Goal: Go to known website: Access a specific website the user already knows

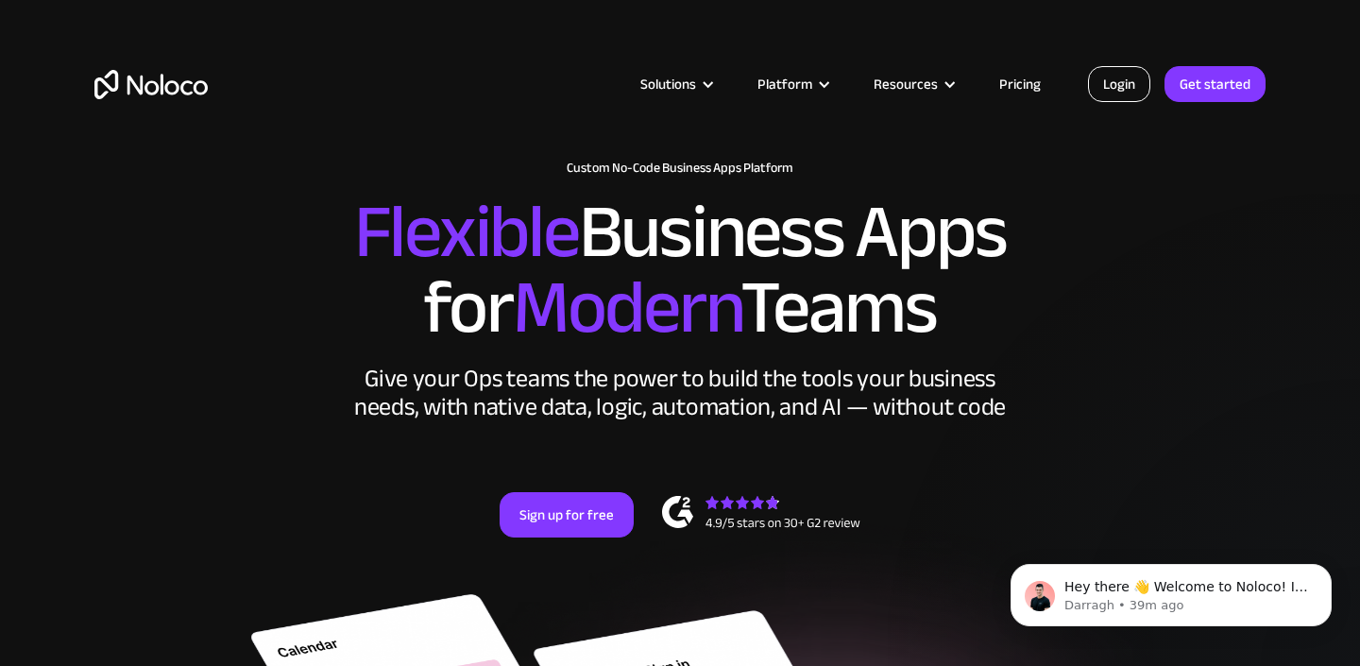
click at [1114, 89] on link "Login" at bounding box center [1119, 84] width 62 height 36
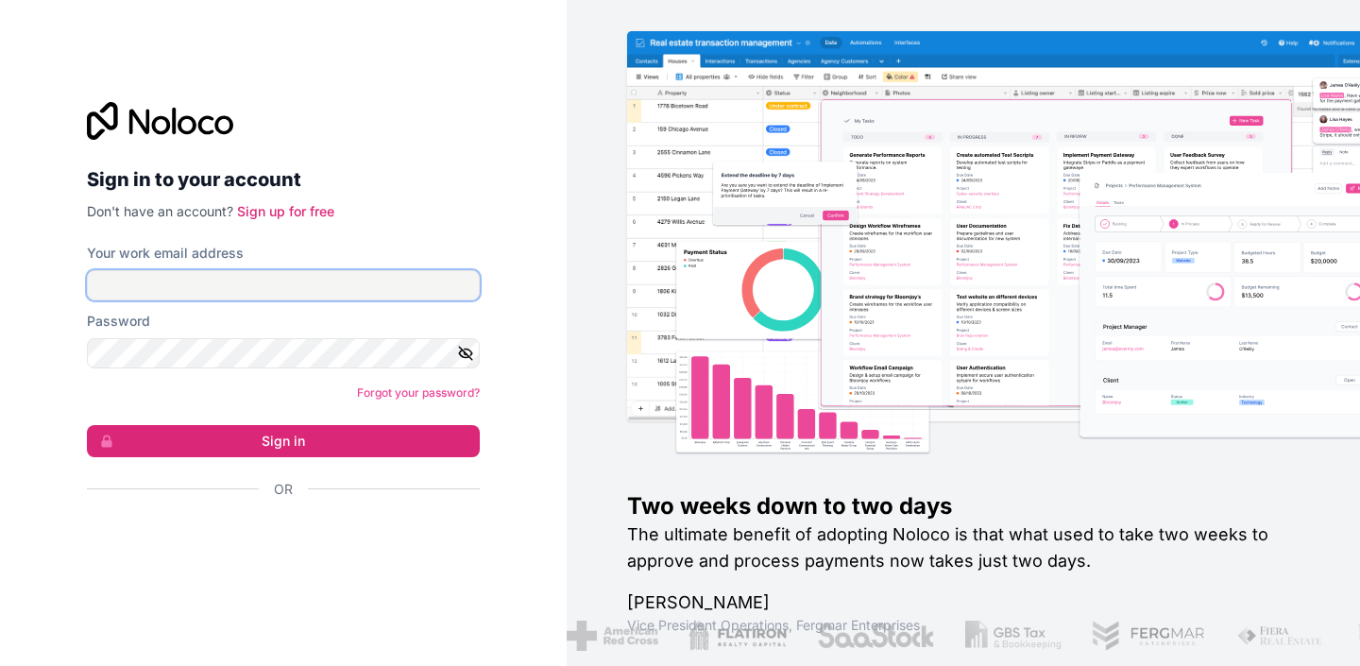
click at [229, 274] on input "Your work email address" at bounding box center [283, 285] width 393 height 30
type input "simon.wood@portswigger.net"
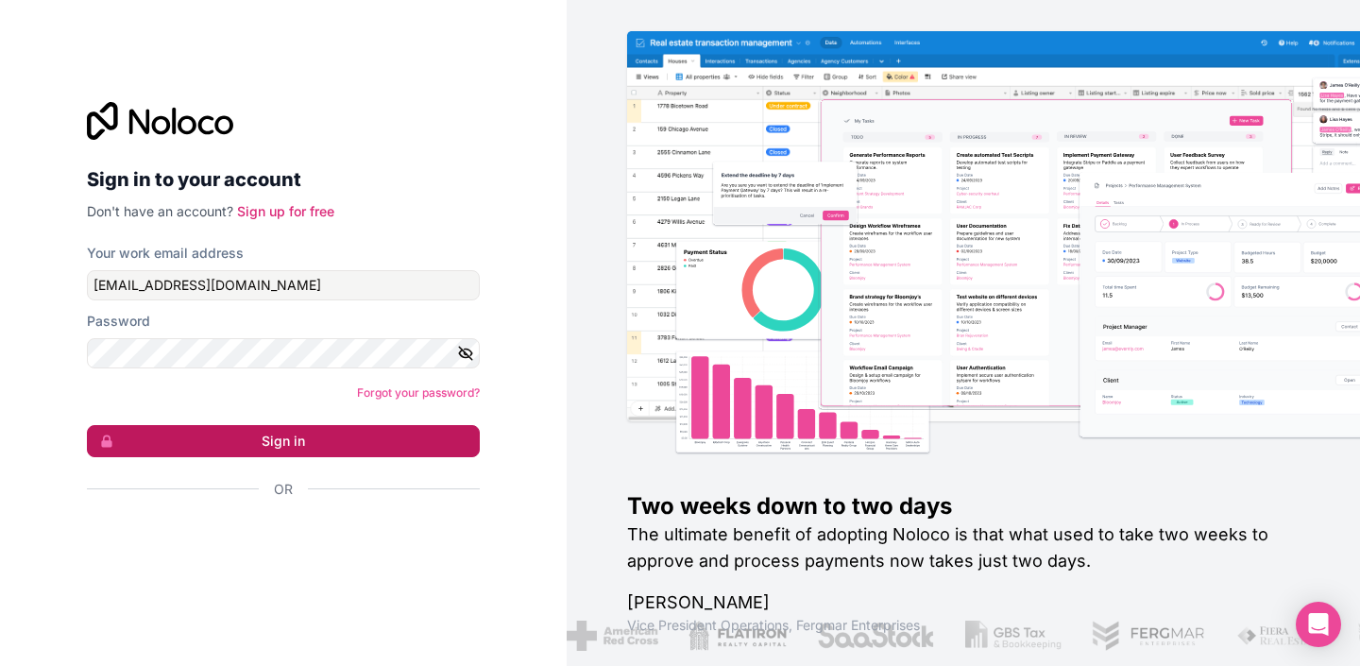
click at [285, 444] on button "Sign in" at bounding box center [283, 441] width 393 height 32
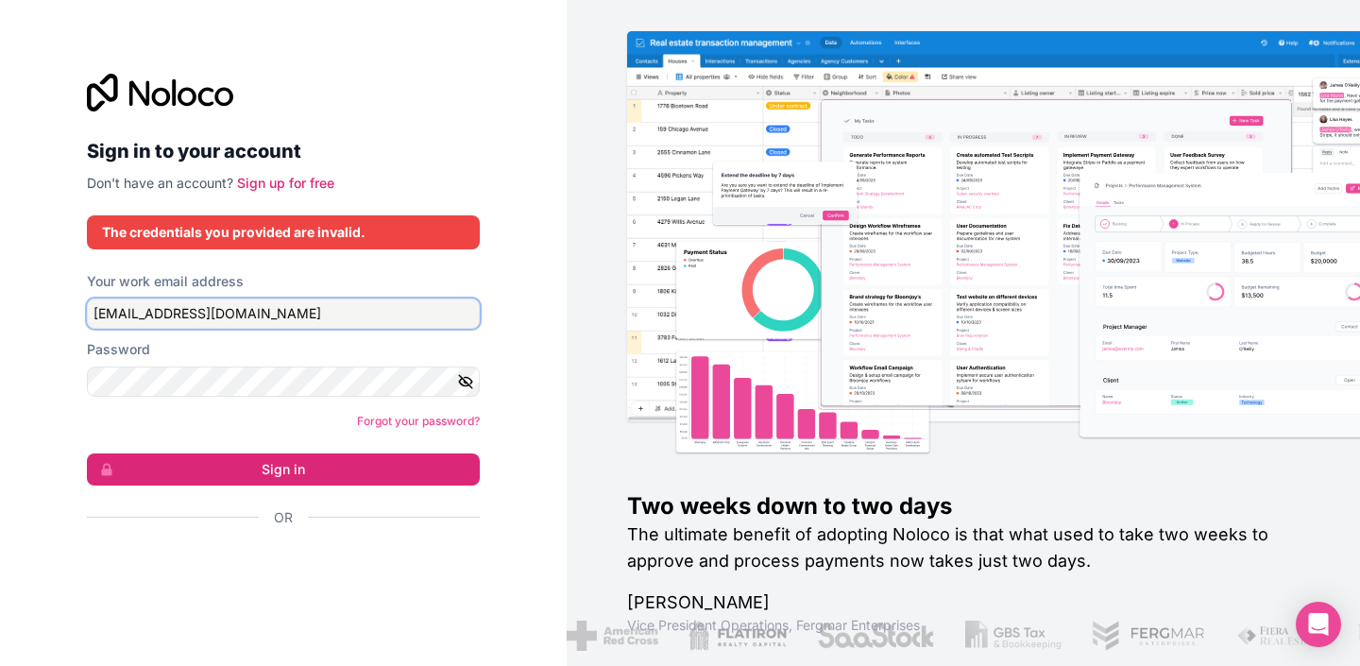
click at [305, 312] on input "simon.wood@portswigger.net" at bounding box center [283, 313] width 393 height 30
click at [343, 307] on input "simon.wood@portswigger.net" at bounding box center [283, 313] width 393 height 30
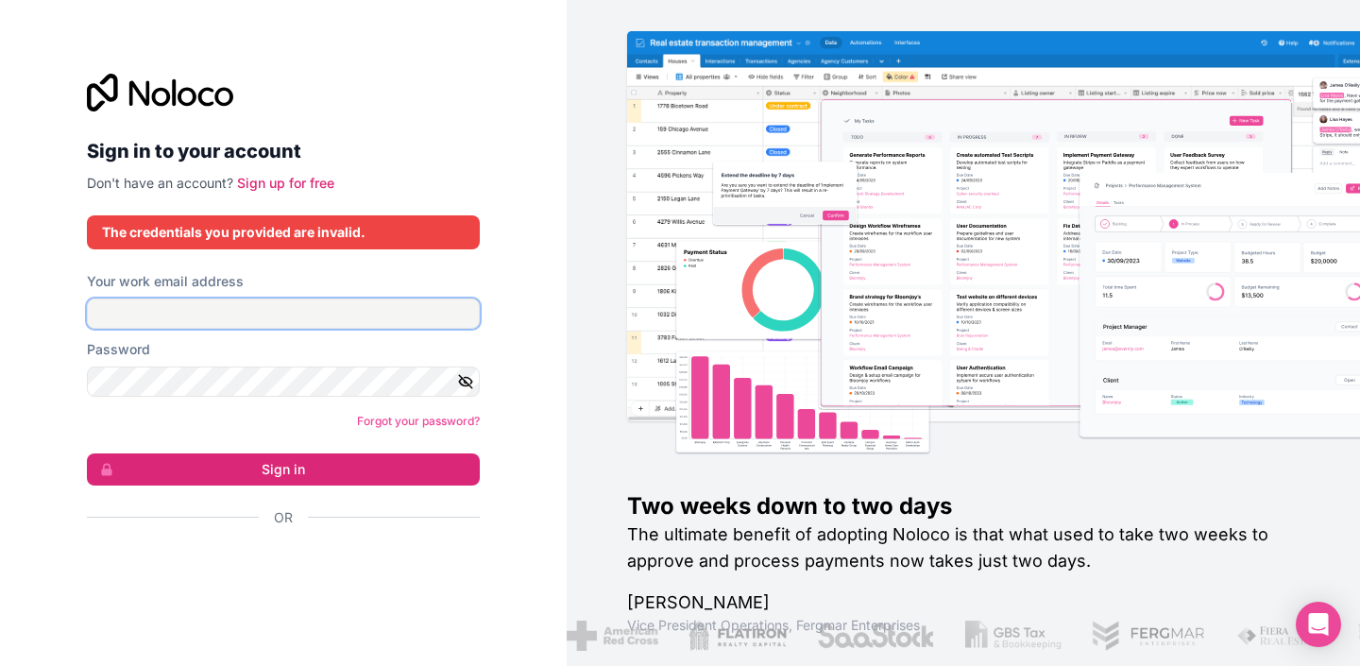
click at [275, 312] on input "Your work email address" at bounding box center [283, 313] width 393 height 30
type input "simon.wood@bond-global.com"
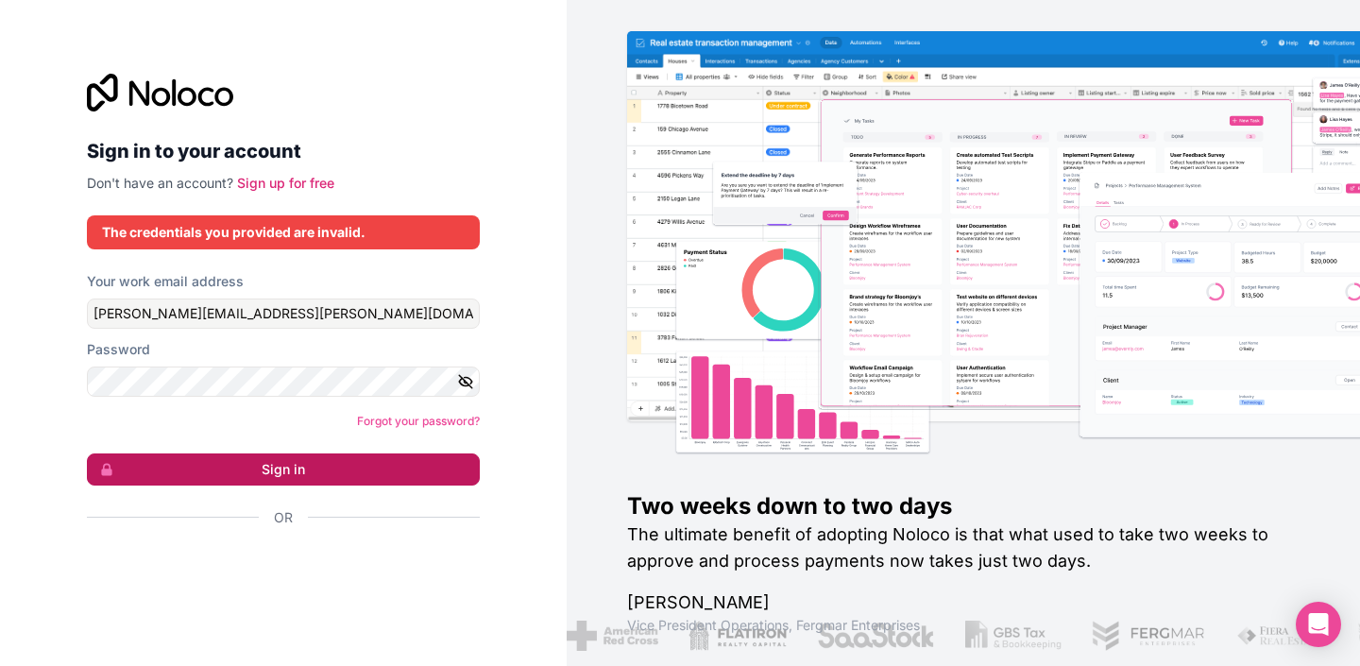
click at [303, 468] on button "Sign in" at bounding box center [283, 469] width 393 height 32
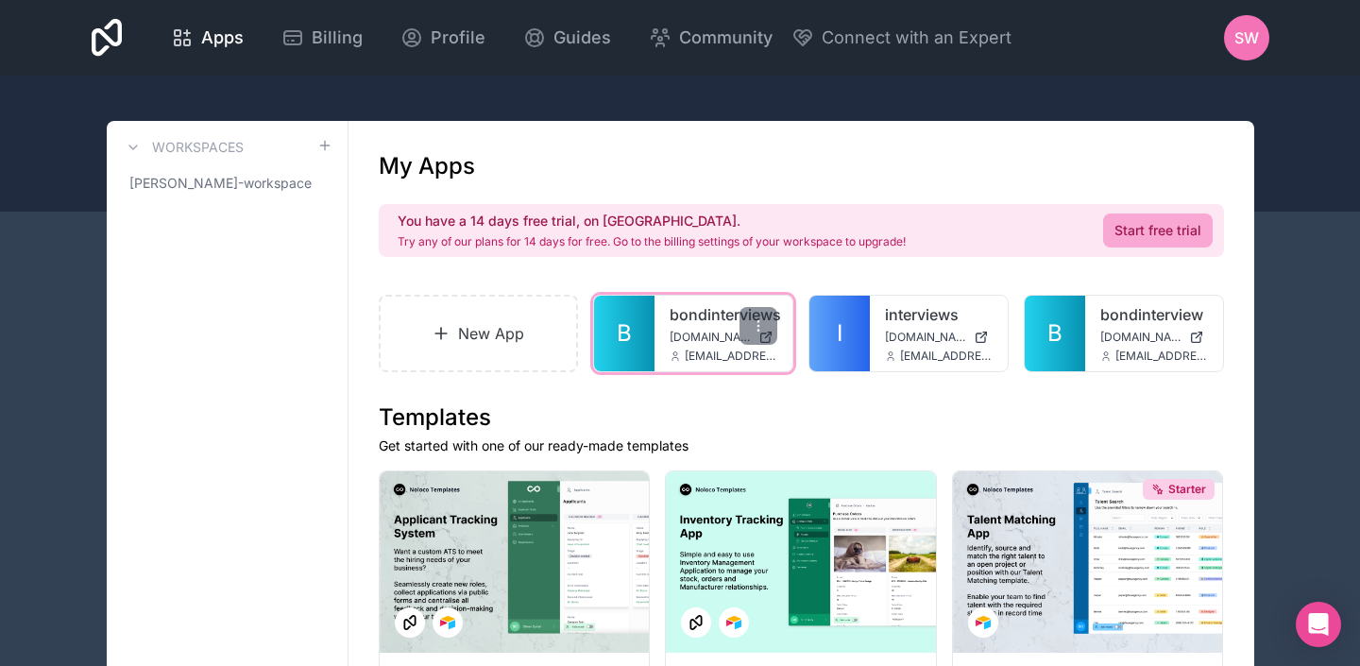
click at [680, 346] on div "bondinterviews bondinterviews.noloco.co simon.wood@portswigger.net" at bounding box center [723, 334] width 138 height 76
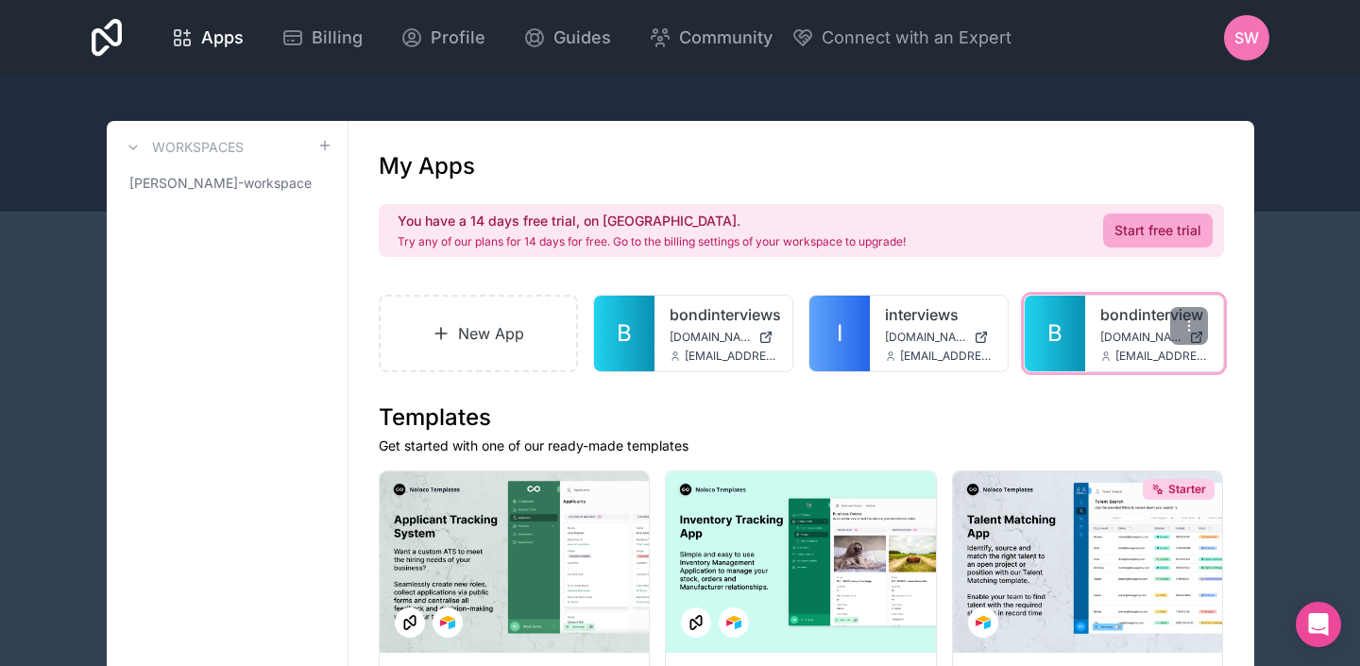
click at [1056, 328] on span "B" at bounding box center [1054, 333] width 15 height 30
